Goal: Information Seeking & Learning: Learn about a topic

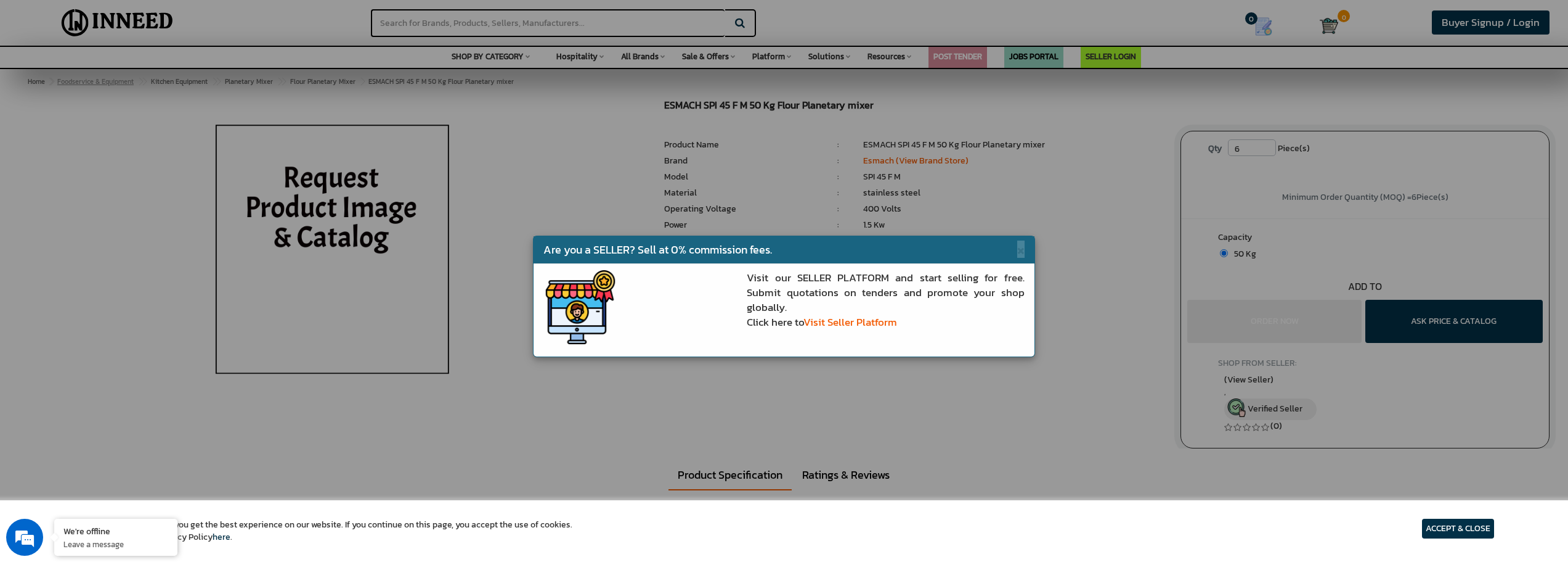
drag, startPoint x: 1016, startPoint y: 249, endPoint x: 97, endPoint y: 77, distance: 935.0
click at [1017, 249] on span "×" at bounding box center [1021, 249] width 8 height 18
click at [1016, 249] on div "ESMACH SPI 45 F M 50 Kg Flour Planetary mixer MRP: ₹ 0.00 Unit Selling Price: ₹…" at bounding box center [913, 189] width 517 height 178
click at [893, 226] on li "1.5 Kw" at bounding box center [1012, 225] width 299 height 13
click at [791, 421] on div "ESMACH SPI 45 F M 50 Kg Flour Planetary mixer MRP: ₹ 0.00 Unit Selling Price: ₹…" at bounding box center [784, 274] width 1550 height 348
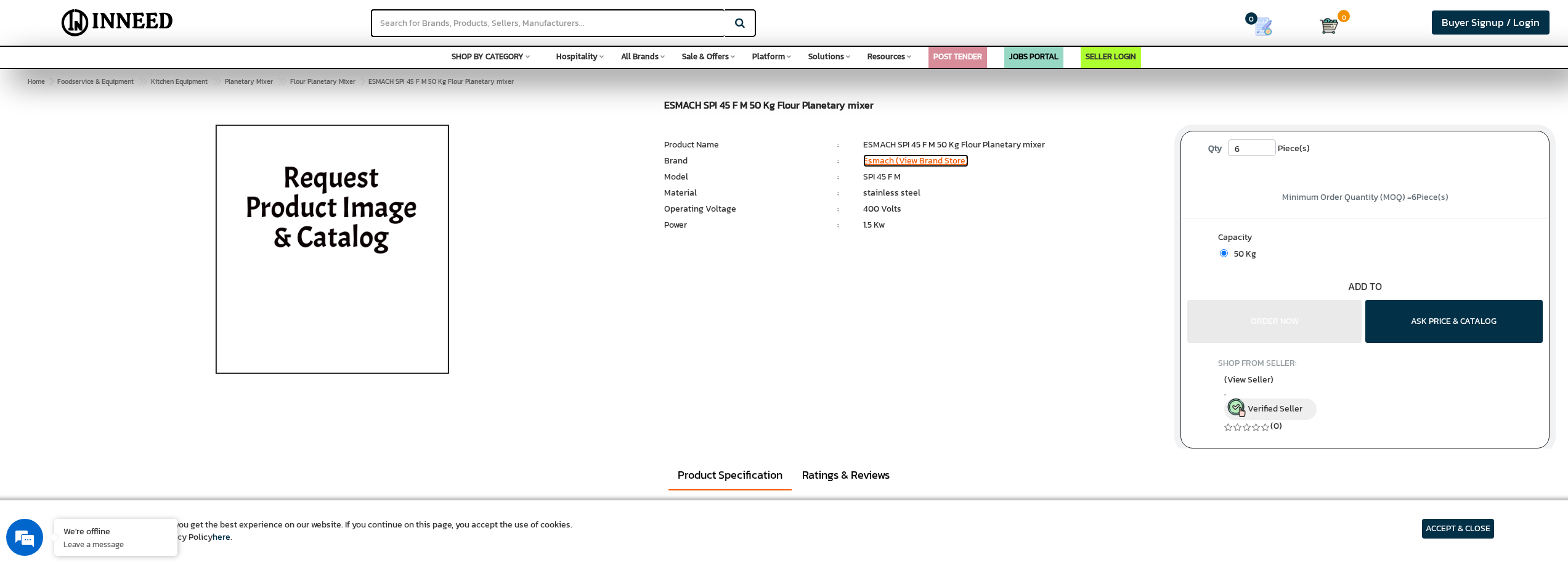
click at [906, 162] on link "Esmach (View Brand Store)" at bounding box center [916, 160] width 105 height 13
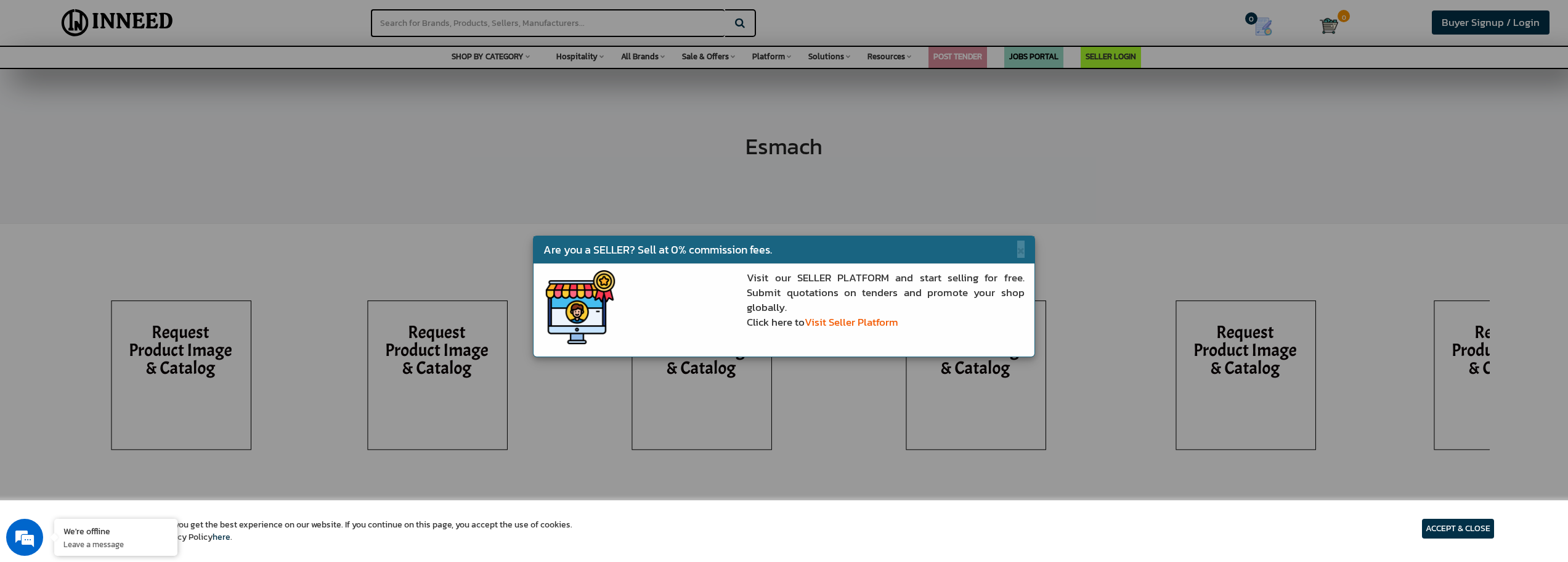
click at [1432, 528] on article "ACCEPT & CLOSE" at bounding box center [1458, 528] width 72 height 20
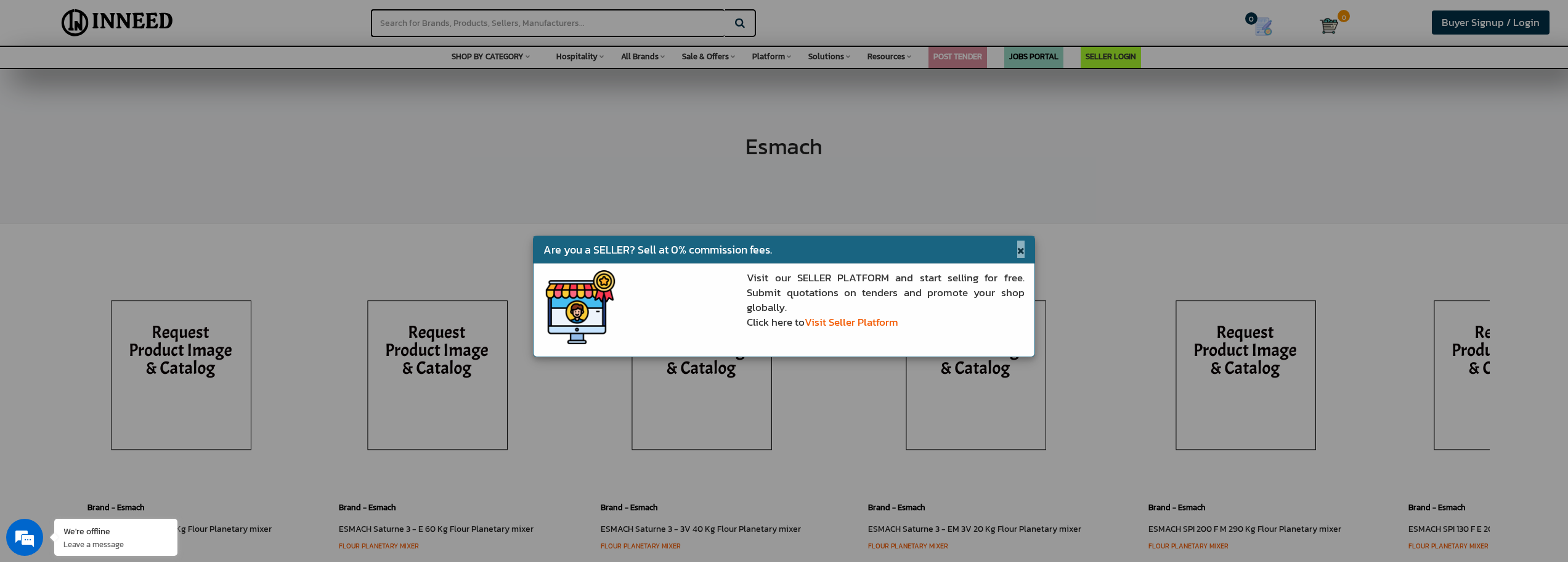
click at [1017, 253] on span "×" at bounding box center [1021, 249] width 8 height 18
click at [1013, 253] on h4 "New Arrivals" at bounding box center [793, 250] width 1375 height 53
click at [876, 150] on div "Esmach" at bounding box center [784, 146] width 1568 height 154
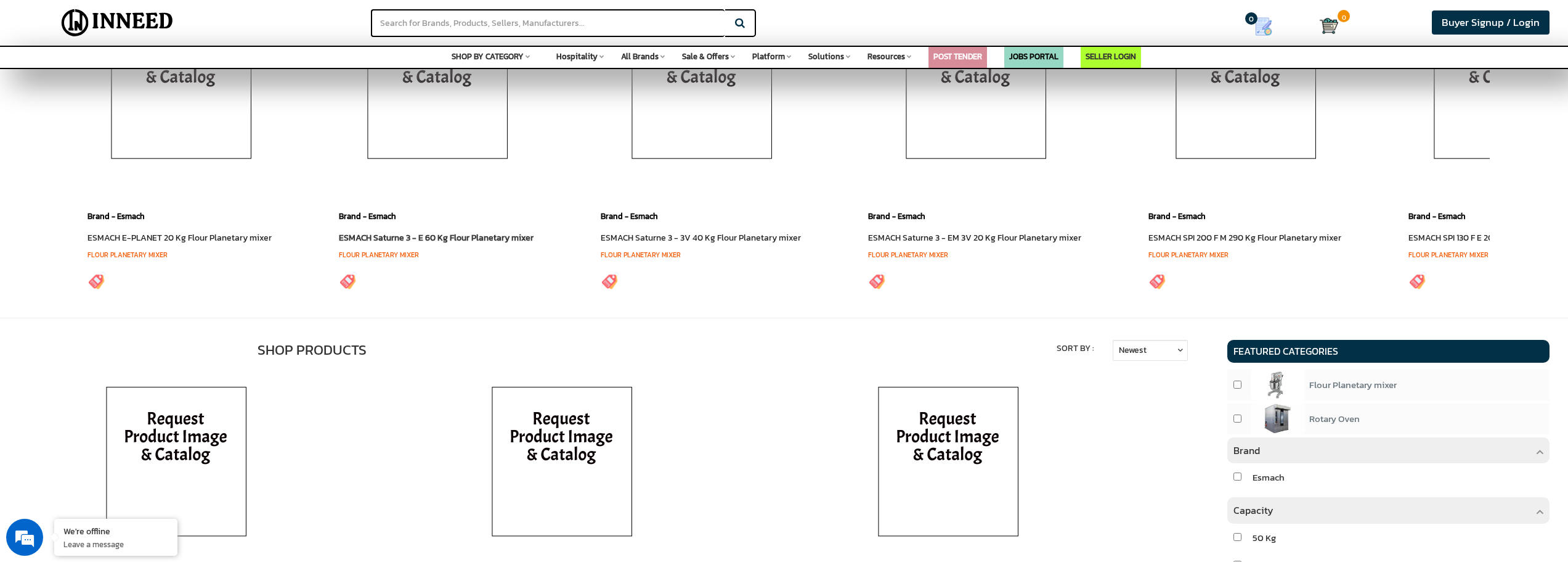
scroll to position [247, 0]
